Goal: Find contact information: Obtain details needed to contact an individual or organization

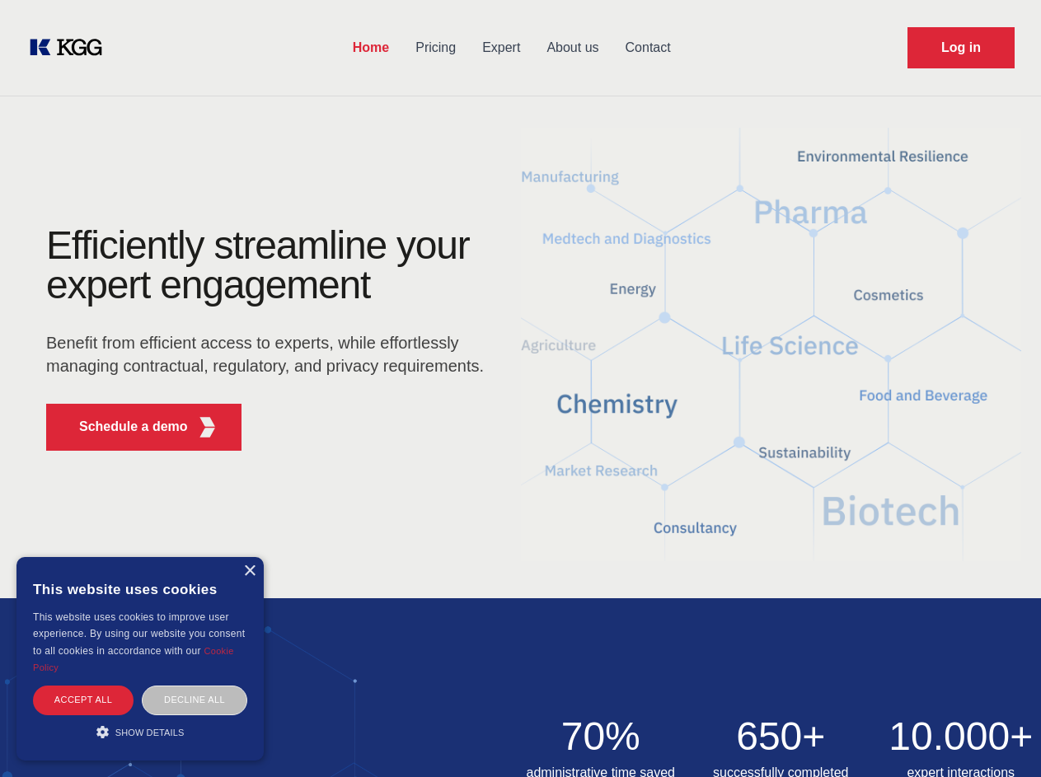
click at [520, 388] on div "Efficiently streamline your expert engagement Benefit from efficient access to …" at bounding box center [270, 345] width 501 height 238
click at [124, 427] on p "Schedule a demo" at bounding box center [133, 427] width 109 height 20
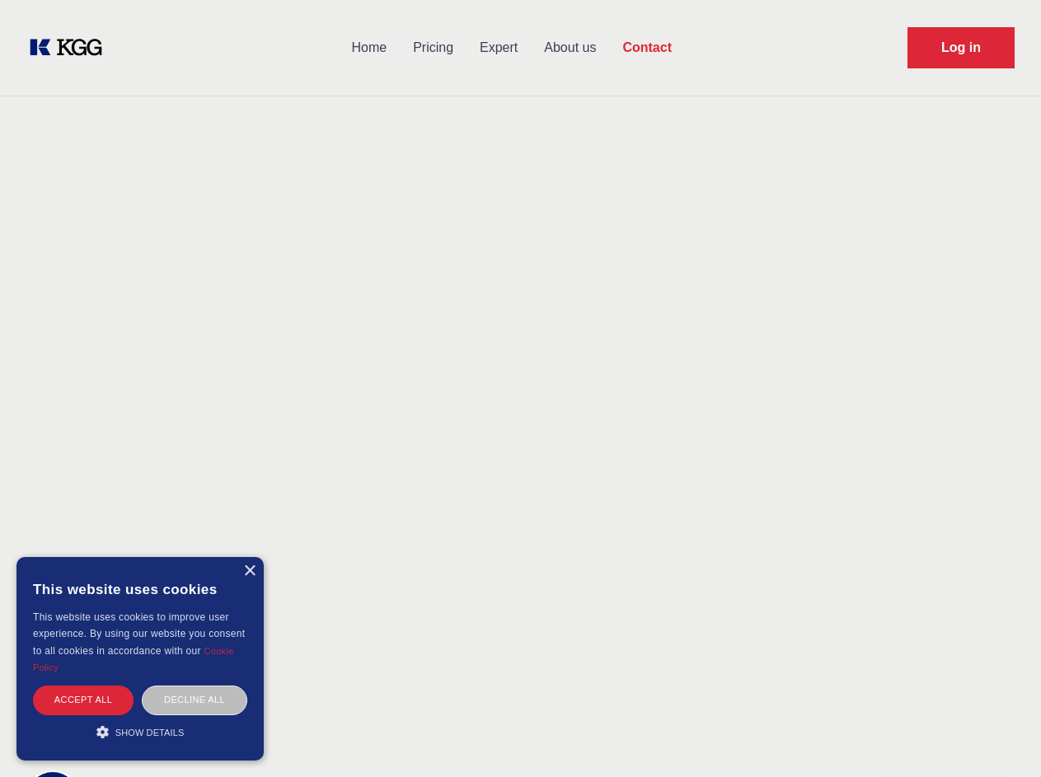
click at [249, 571] on div "× This website uses cookies This website uses cookies to improve user experienc…" at bounding box center [139, 659] width 247 height 204
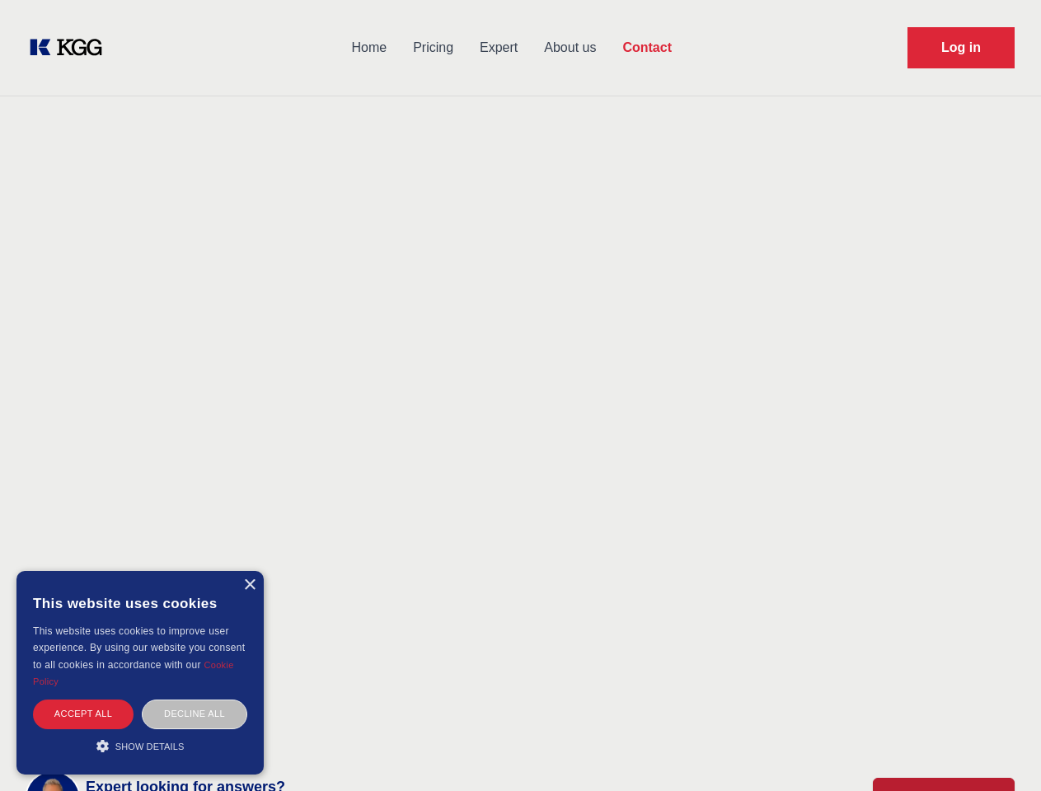
click at [83, 700] on div "Accept all" at bounding box center [83, 714] width 101 height 29
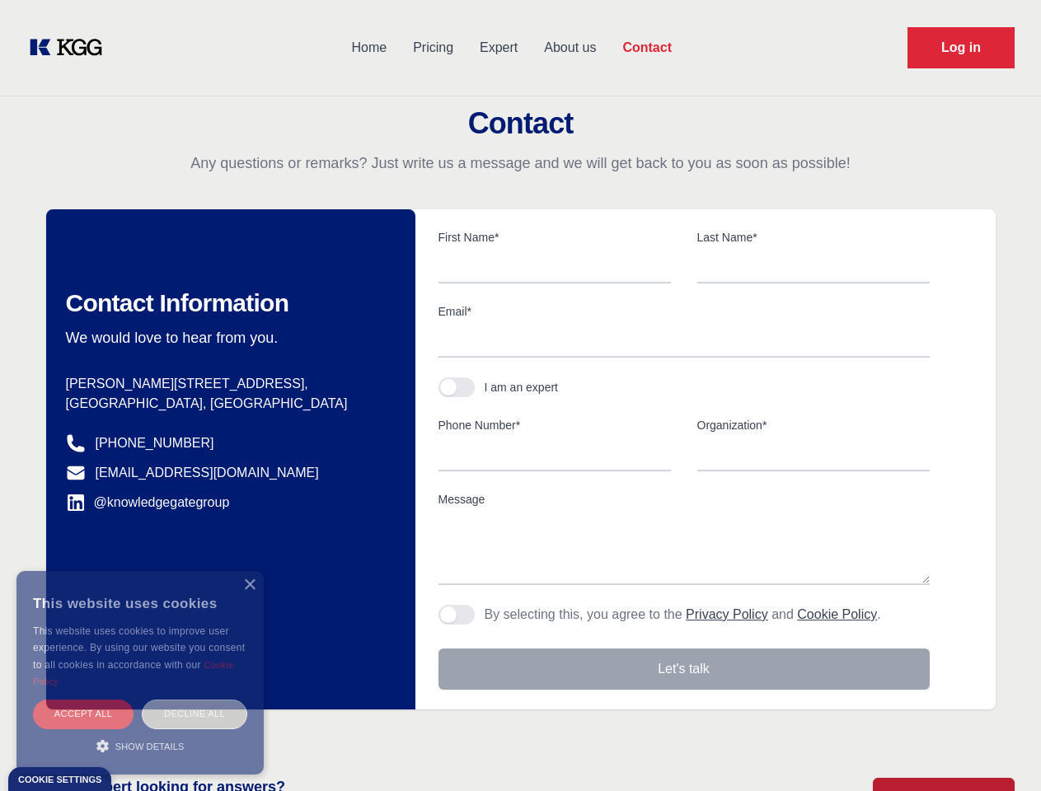
click at [195, 700] on div "Decline all" at bounding box center [195, 714] width 106 height 29
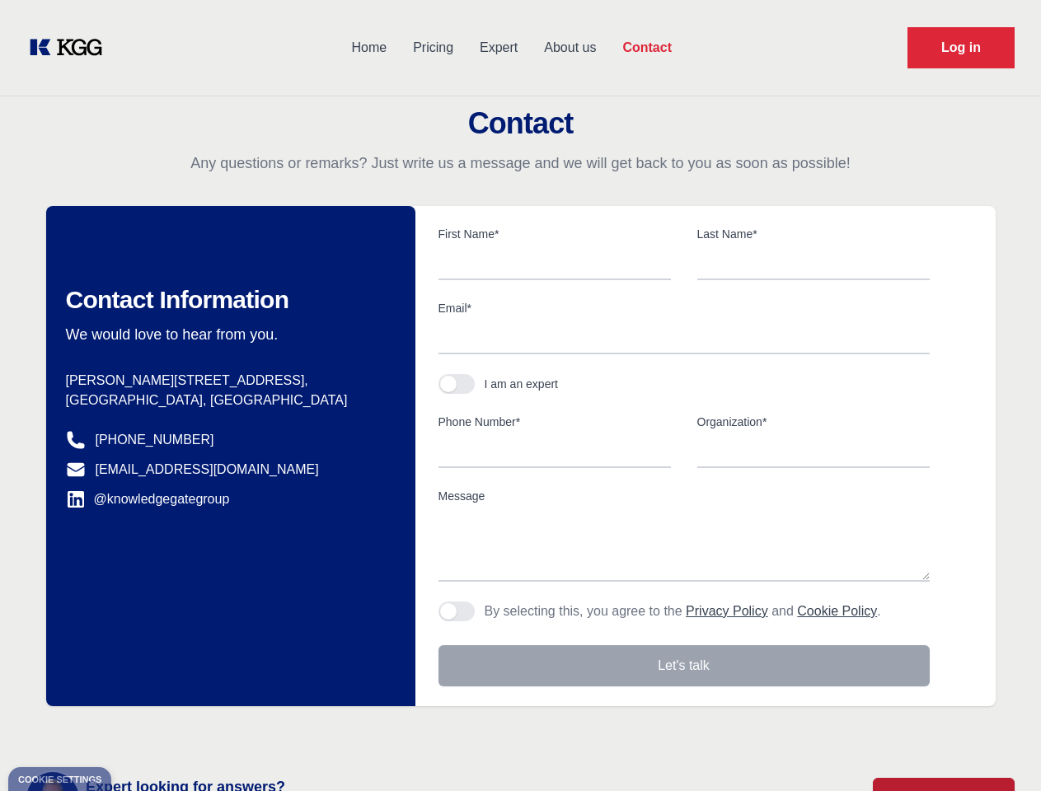
click at [140, 732] on main "Contact Any questions or remarks? Just write us a message and we will get back …" at bounding box center [520, 429] width 1041 height 858
